Goal: Task Accomplishment & Management: Manage account settings

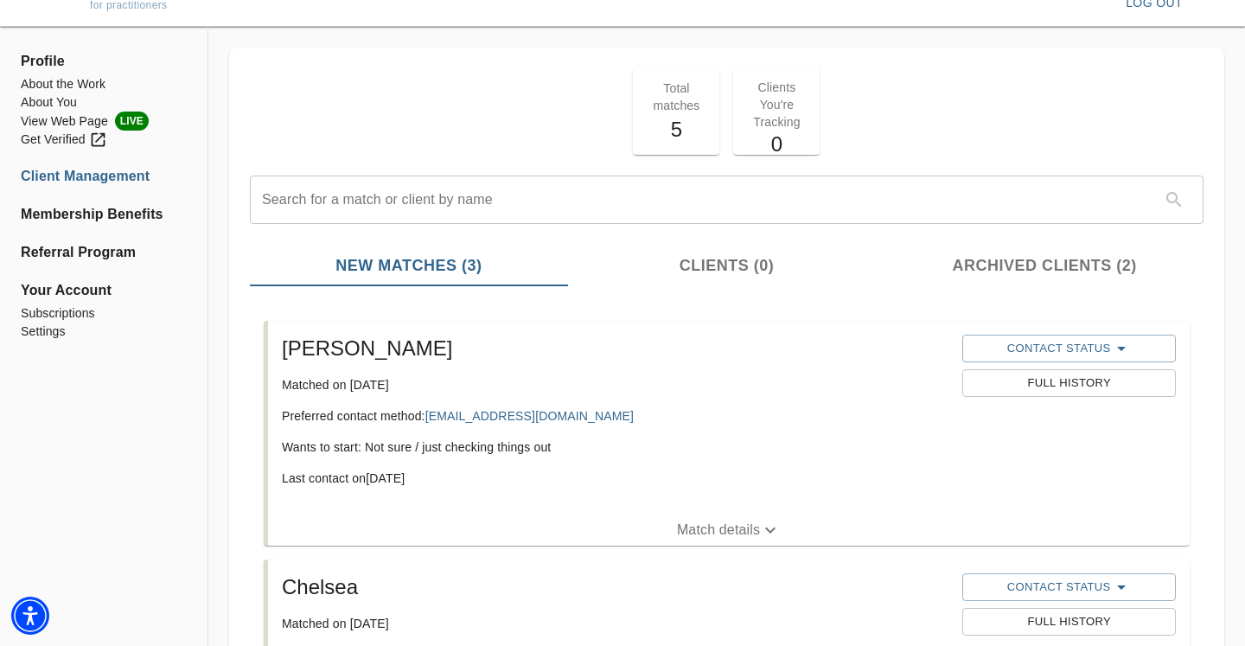
scroll to position [49, 0]
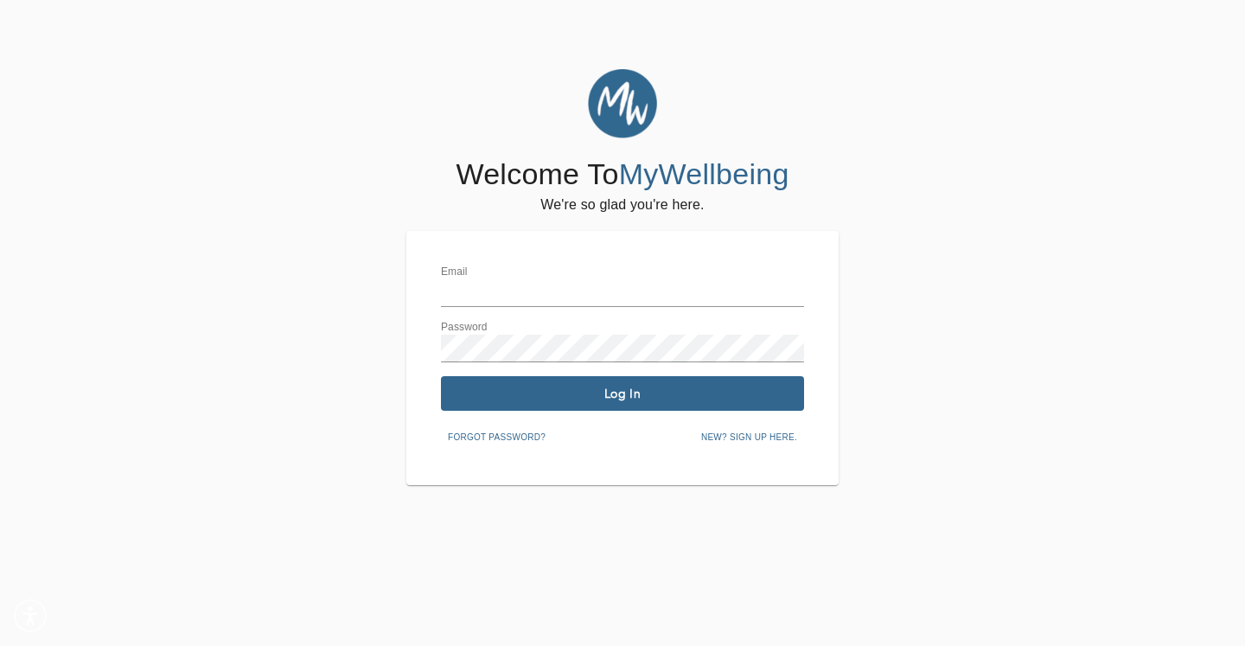
type input "[PERSON_NAME][EMAIL_ADDRESS][DOMAIN_NAME]"
click at [588, 416] on div "Email taylor@aisle-talk.com Password Log In Forgot password? New? Sign up here." at bounding box center [622, 357] width 363 height 185
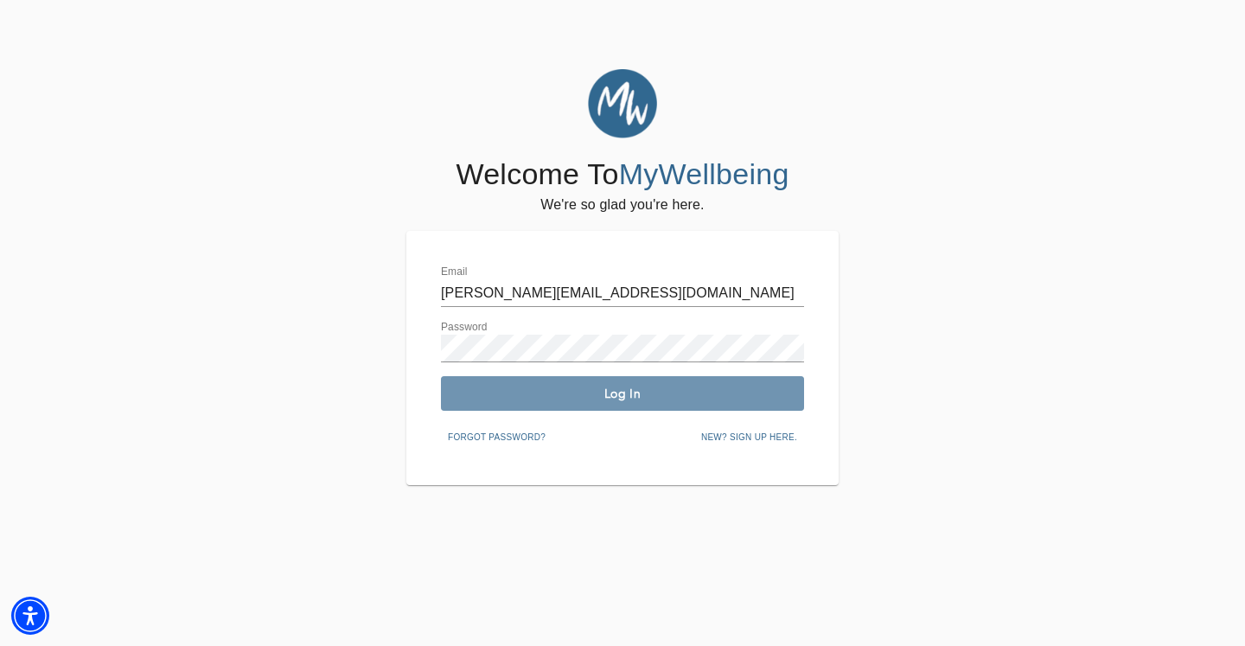
click at [588, 404] on button "Log In" at bounding box center [622, 393] width 363 height 35
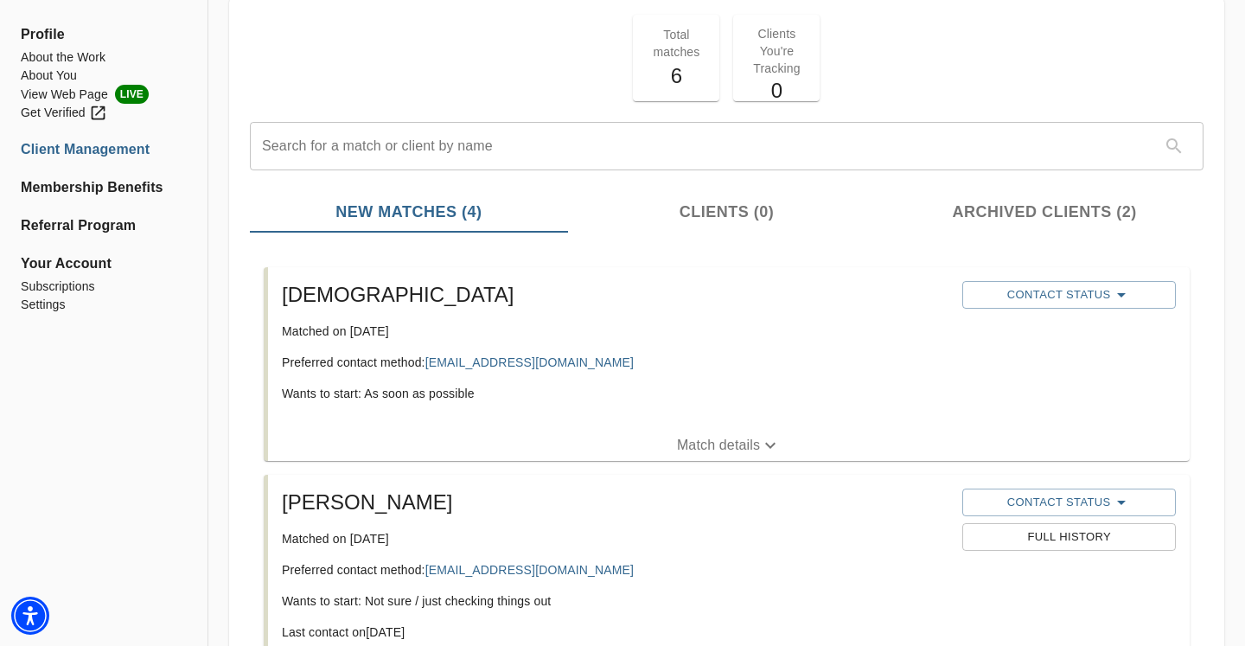
scroll to position [241, 0]
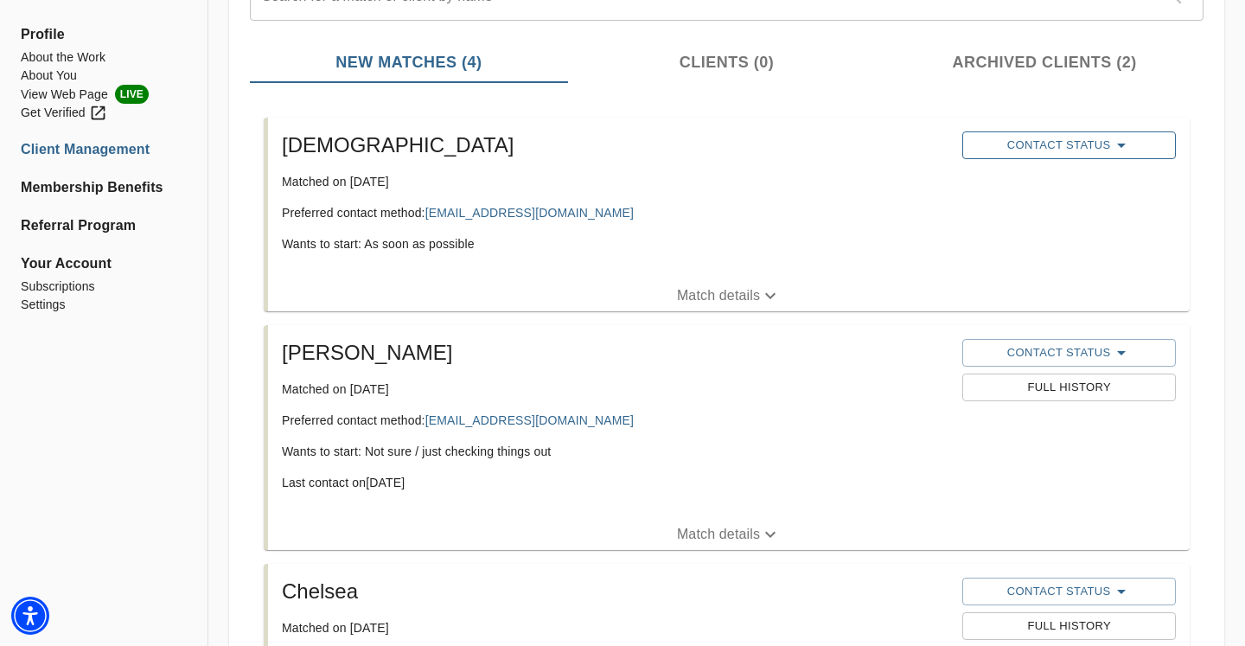
click at [1058, 150] on span "Contact Status" at bounding box center [1068, 145] width 195 height 21
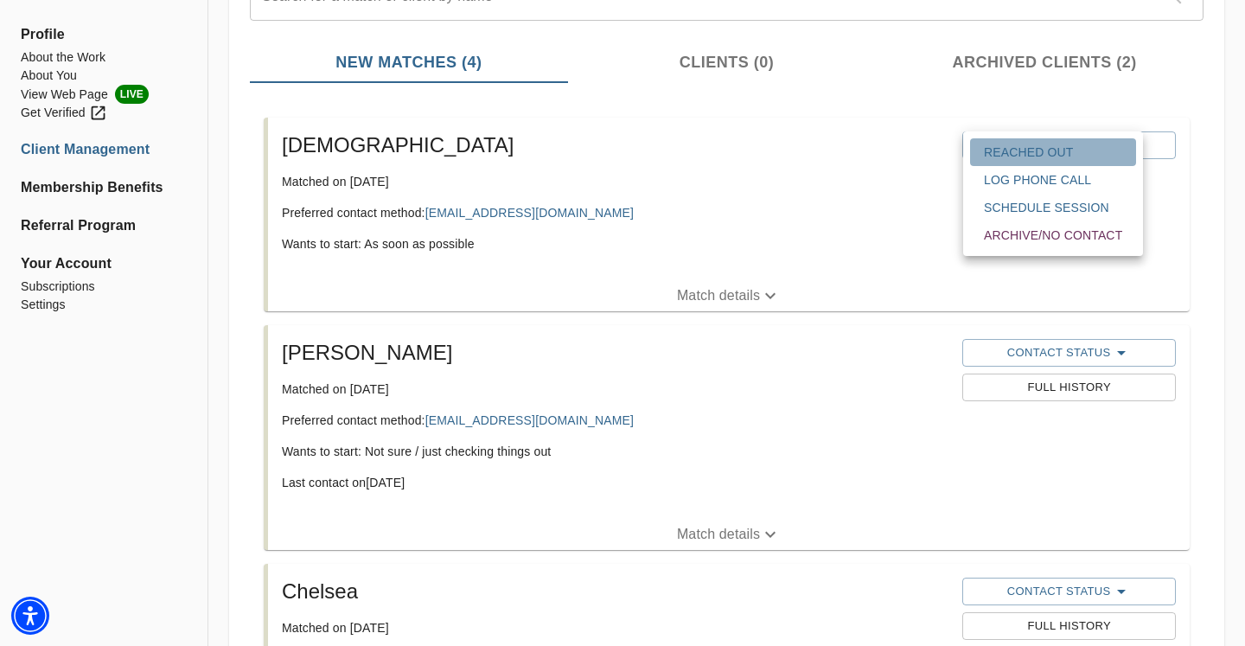
click at [1037, 157] on span "Reached Out" at bounding box center [1053, 152] width 138 height 17
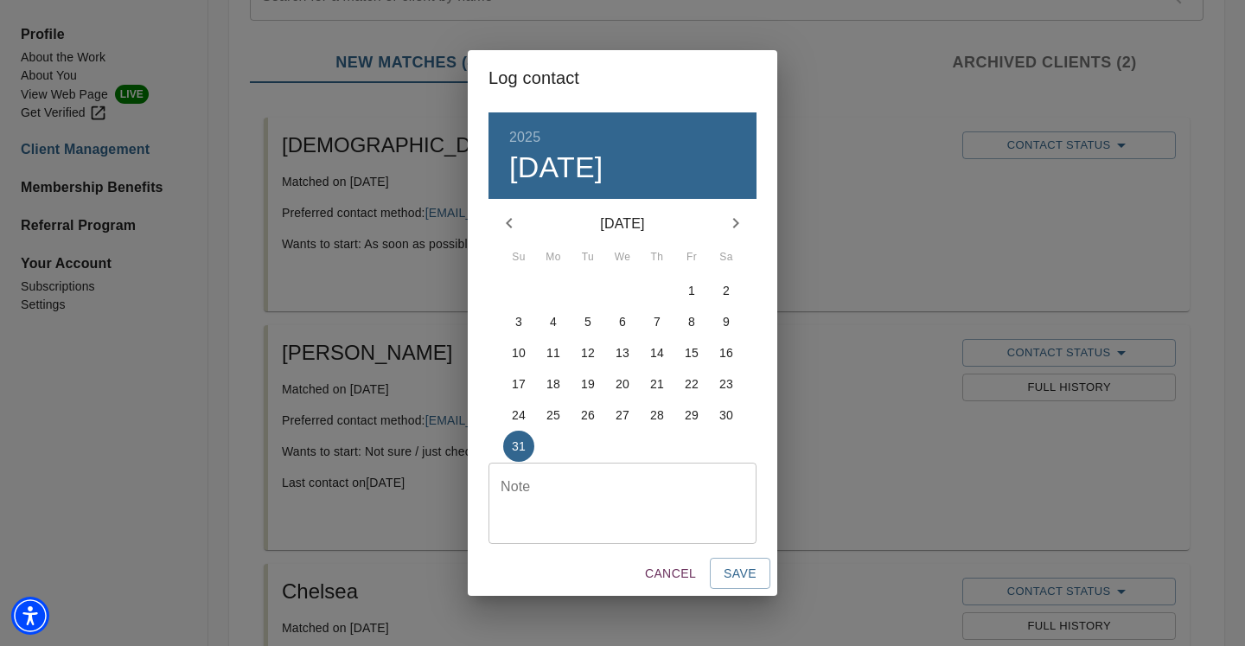
click at [590, 518] on textarea at bounding box center [623, 502] width 244 height 49
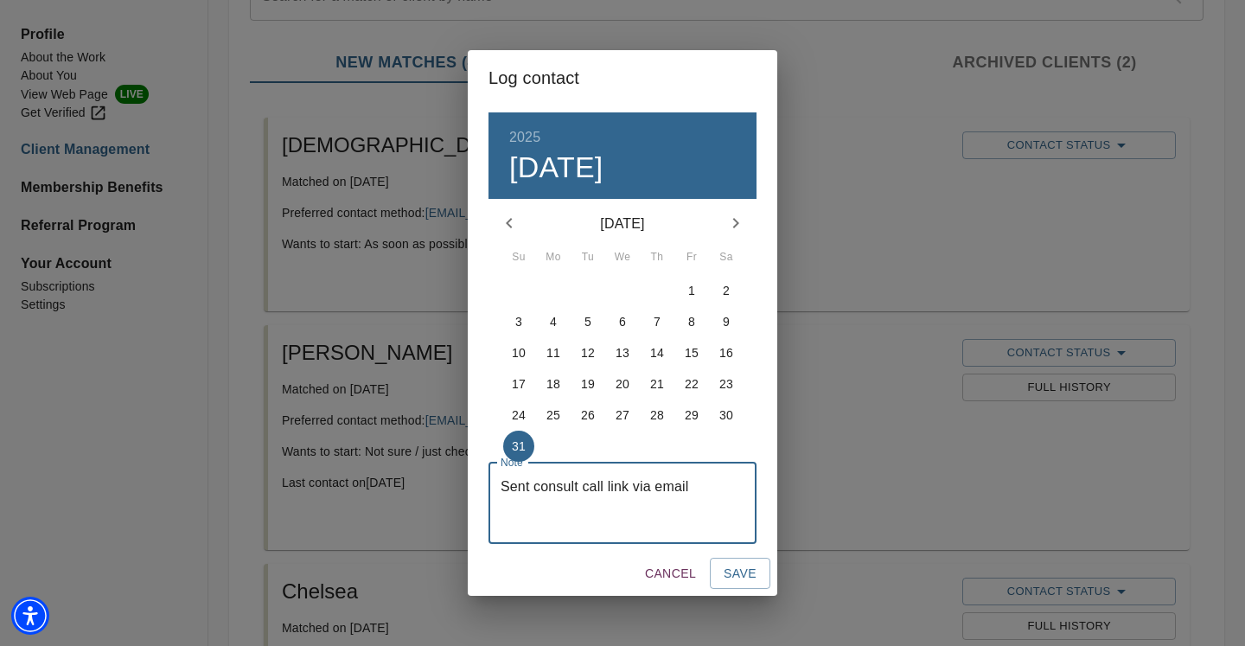
click at [653, 489] on textarea "Sent consult call link via email" at bounding box center [623, 502] width 244 height 49
type textarea "Sent consult call link via initial email"
click at [745, 560] on button "Save" at bounding box center [740, 574] width 61 height 32
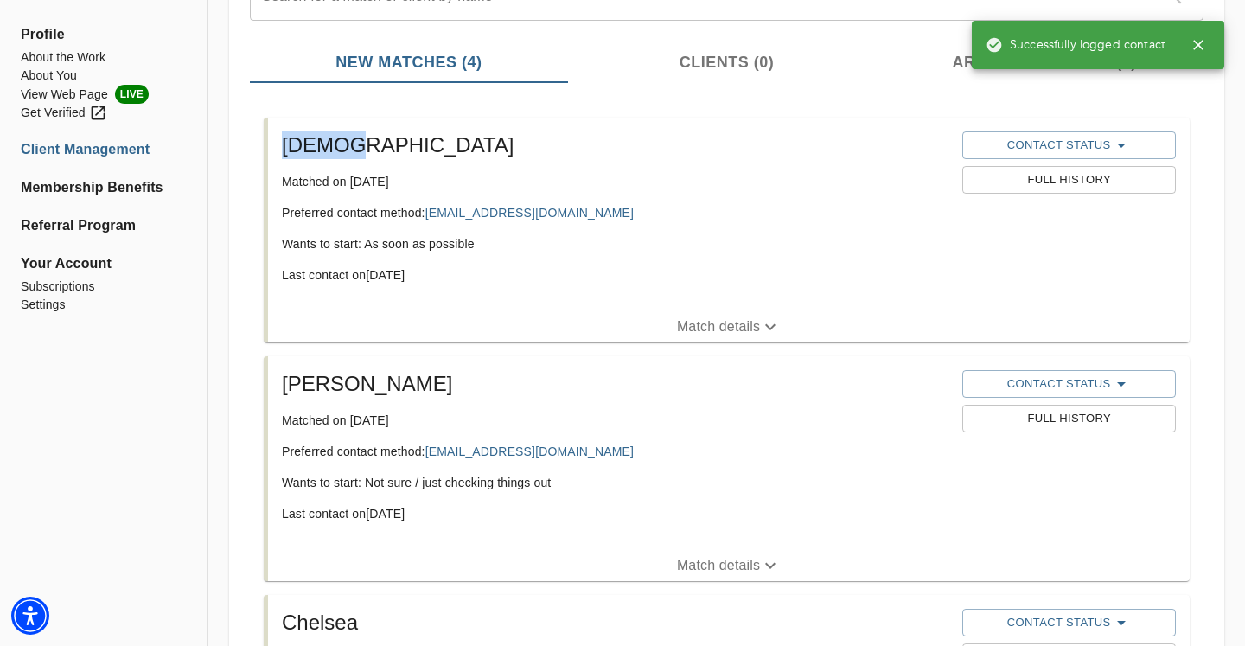
drag, startPoint x: 284, startPoint y: 144, endPoint x: 469, endPoint y: 144, distance: 185.0
click at [469, 144] on h5 "Adesua" at bounding box center [615, 145] width 667 height 28
copy h5 "Adesua"
